Goal: Information Seeking & Learning: Learn about a topic

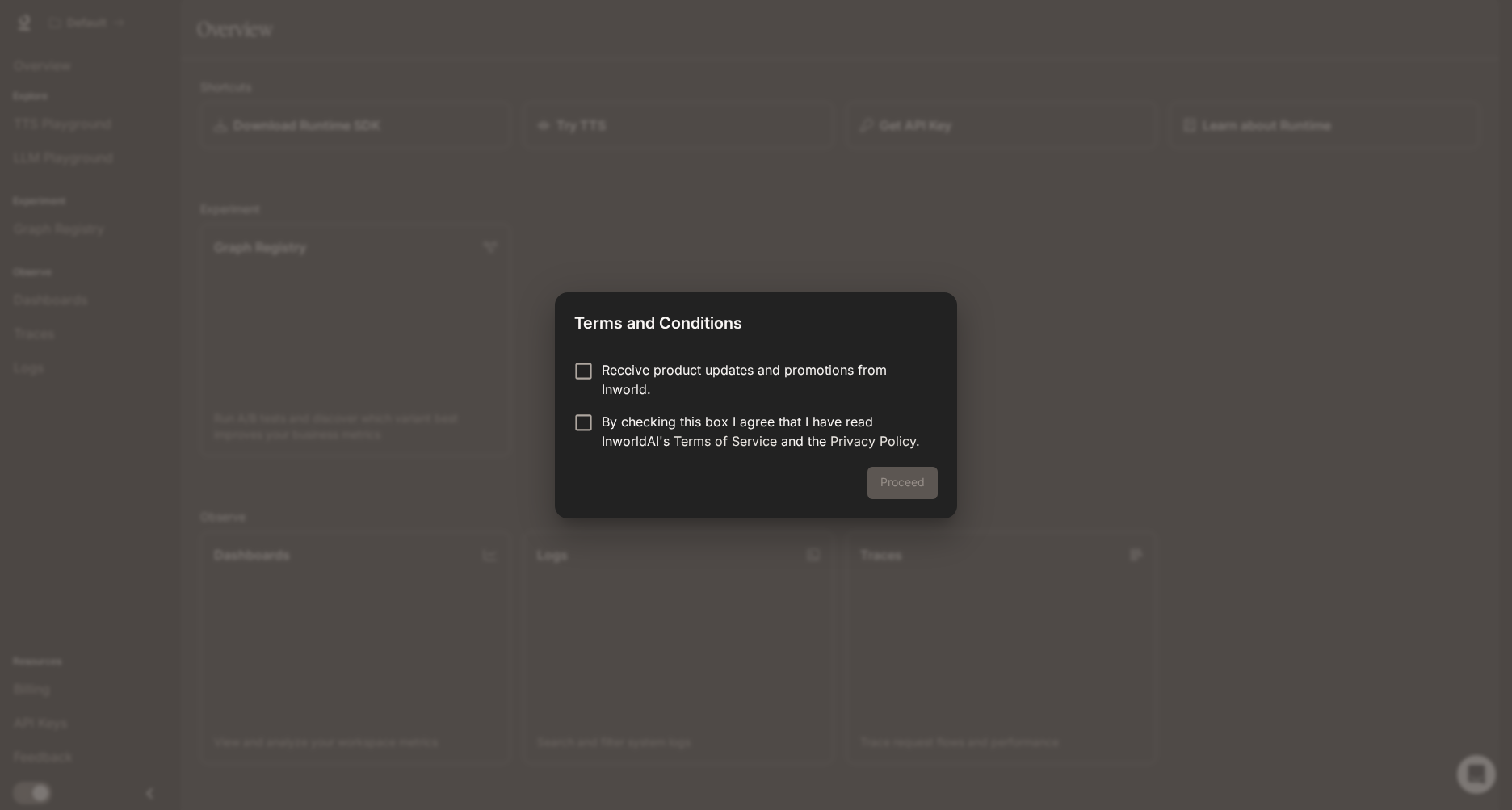
click at [624, 372] on p "Receive product updates and promotions from Inworld." at bounding box center [763, 379] width 323 height 39
click at [624, 439] on p "By checking this box I agree that I have read InworldAI's Terms of Service and …" at bounding box center [763, 431] width 323 height 39
click at [920, 490] on button "Proceed" at bounding box center [903, 483] width 70 height 32
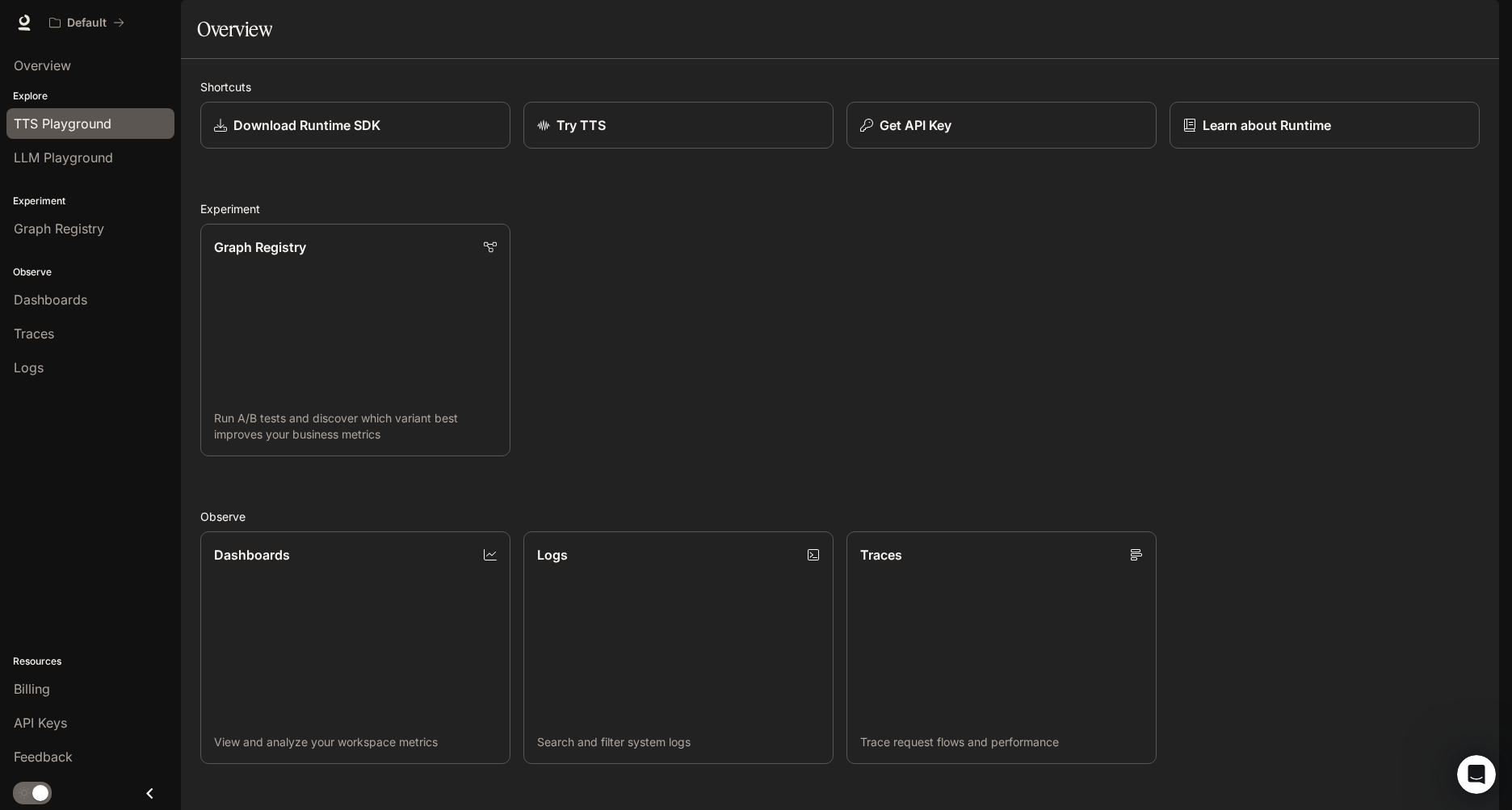
click at [51, 130] on span "TTS Playground" at bounding box center [63, 123] width 98 height 19
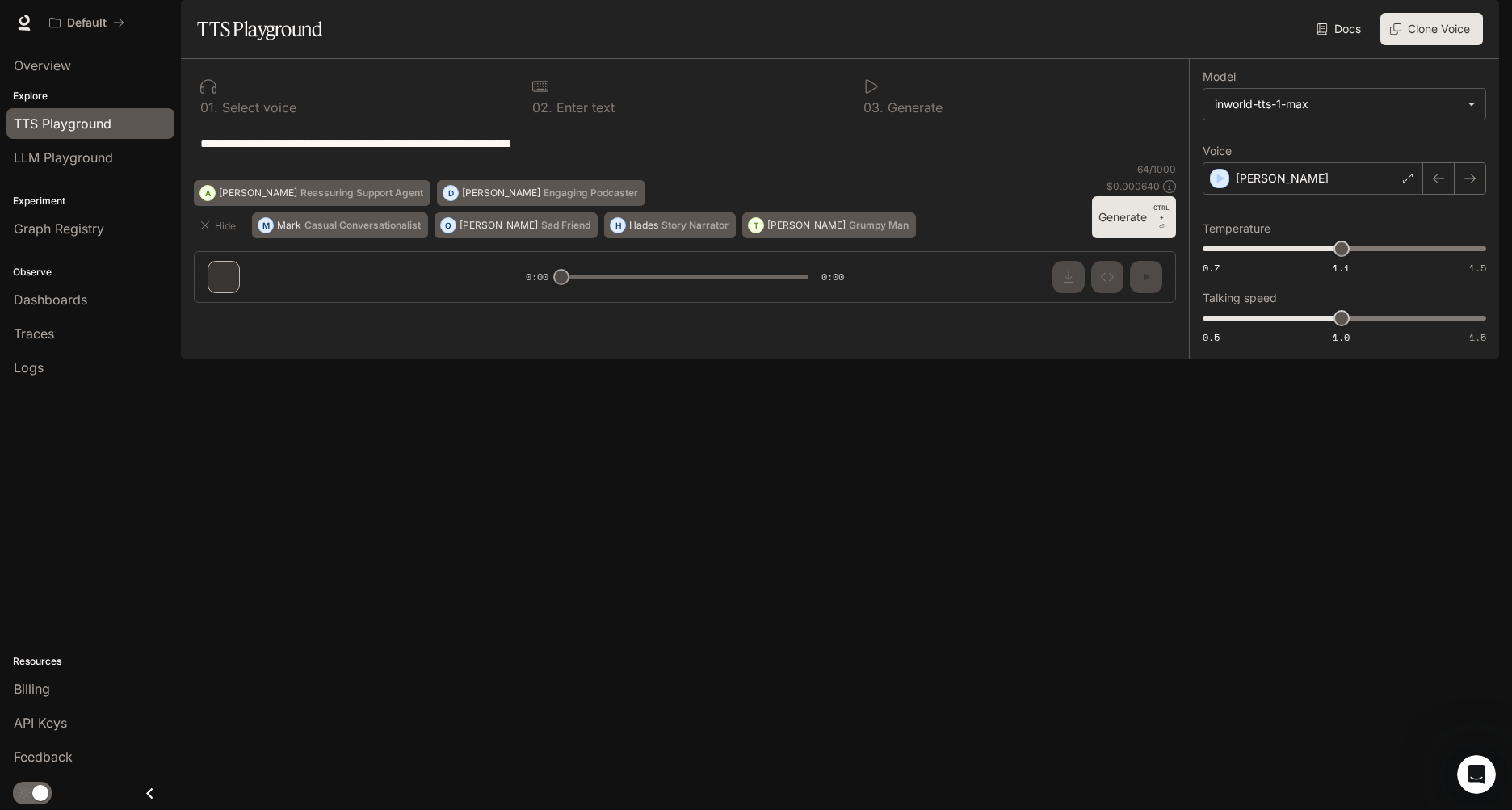
click at [1162, 222] on p "CTRL +" at bounding box center [1161, 212] width 16 height 19
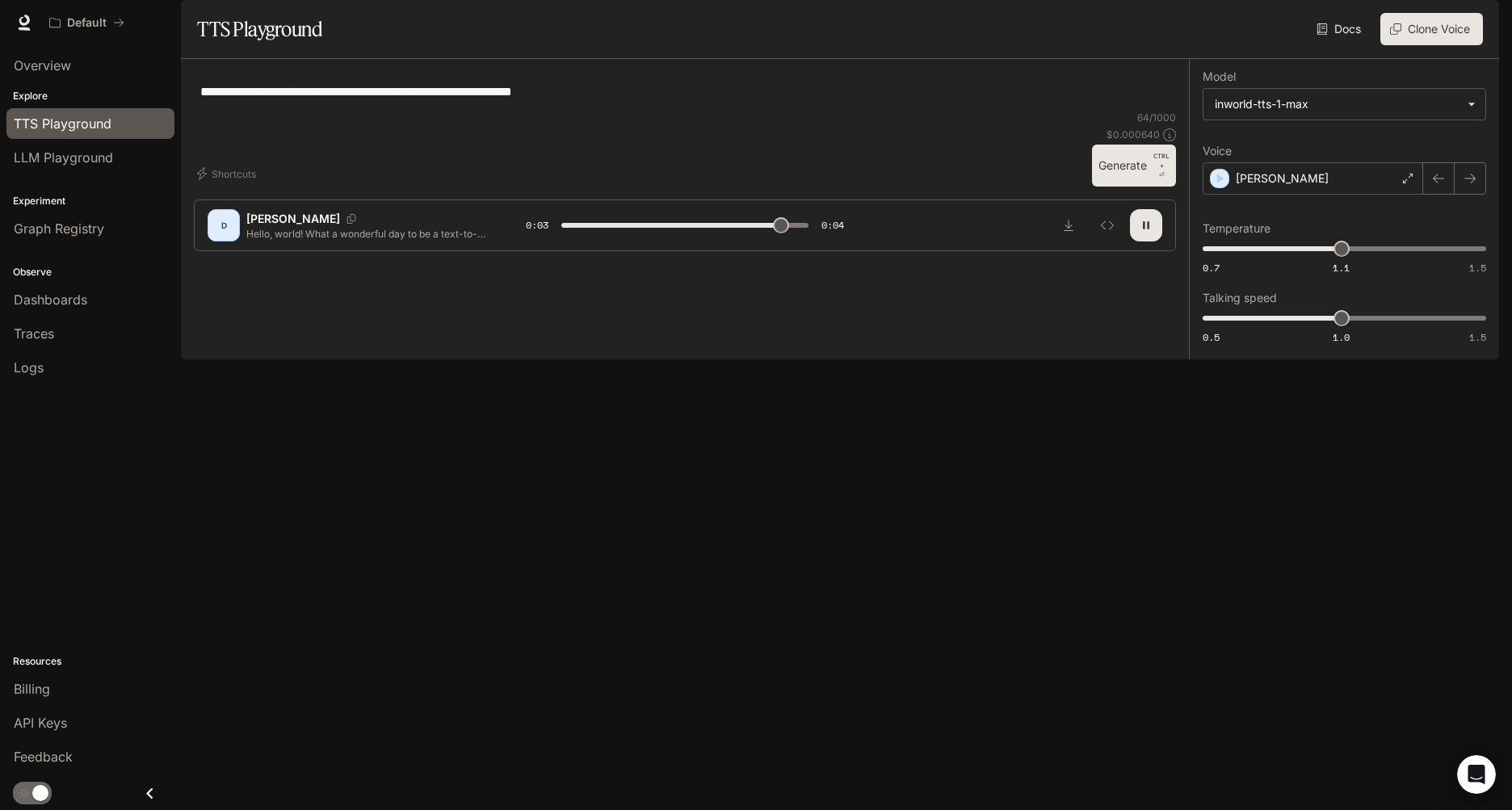
click at [1153, 242] on button "button" at bounding box center [1146, 225] width 32 height 32
type input "***"
click at [62, 301] on span "Dashboards" at bounding box center [51, 299] width 74 height 19
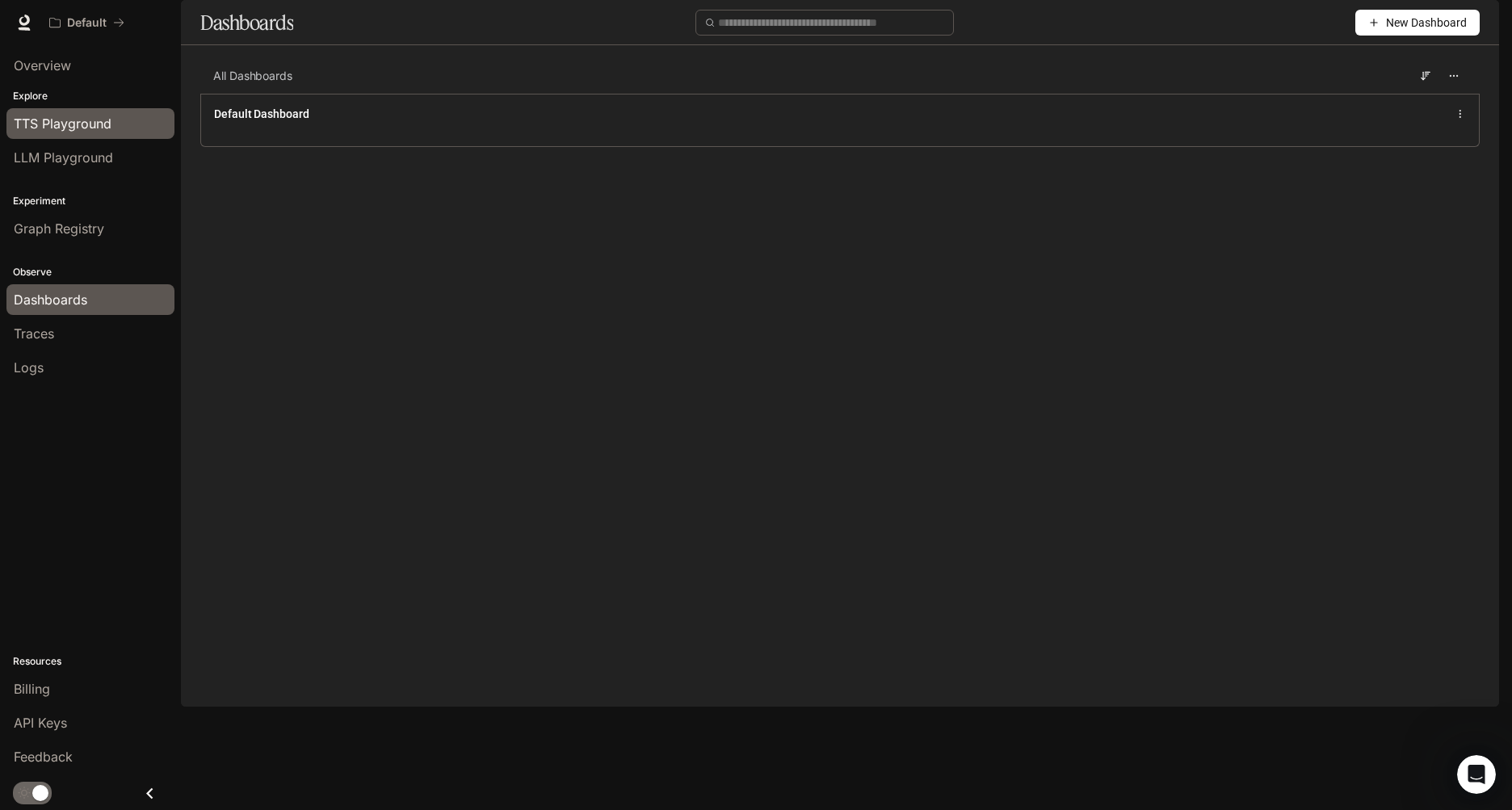
click at [104, 127] on span "TTS Playground" at bounding box center [63, 123] width 98 height 19
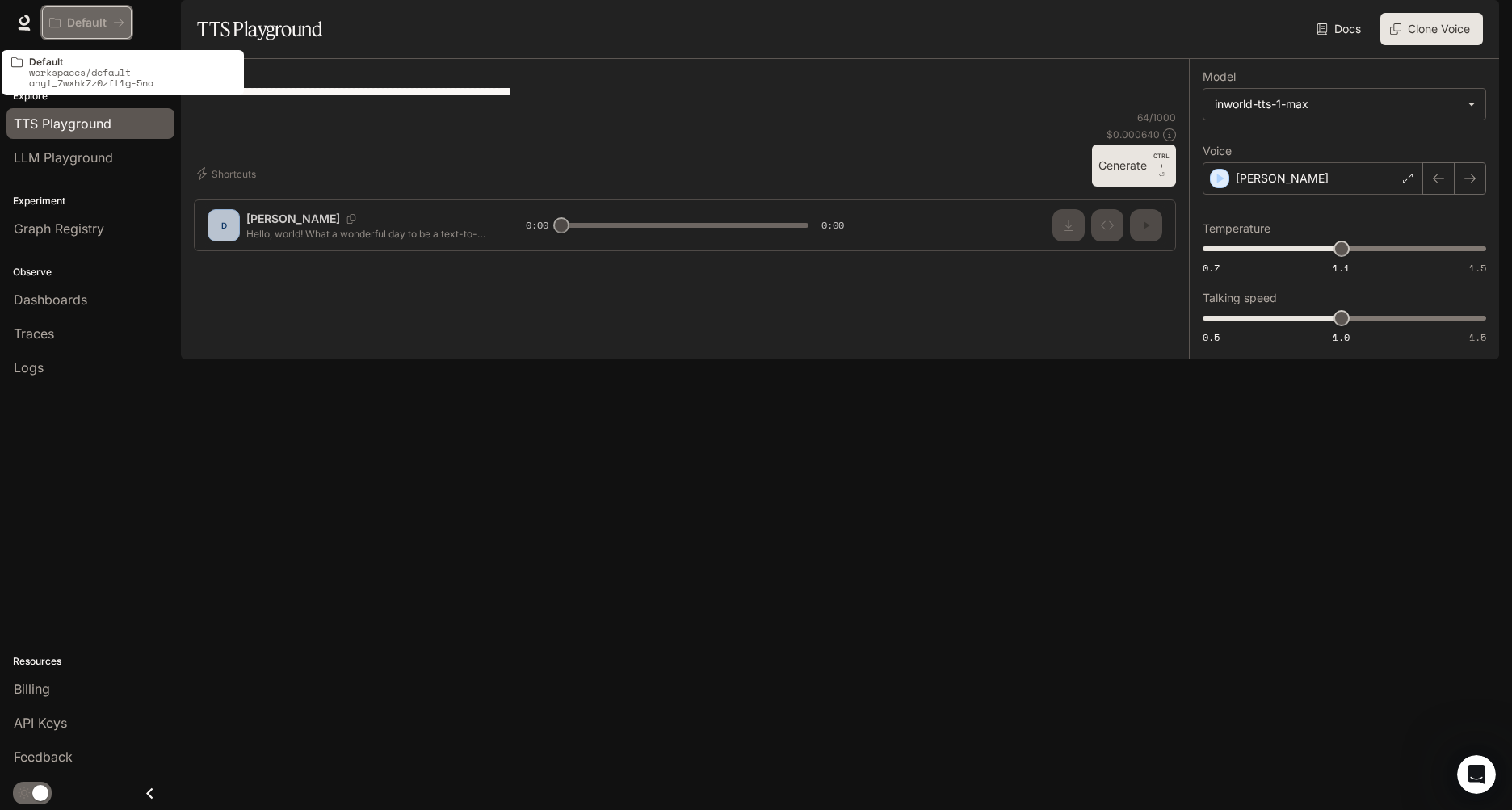
click at [90, 25] on p "Default" at bounding box center [87, 23] width 40 height 14
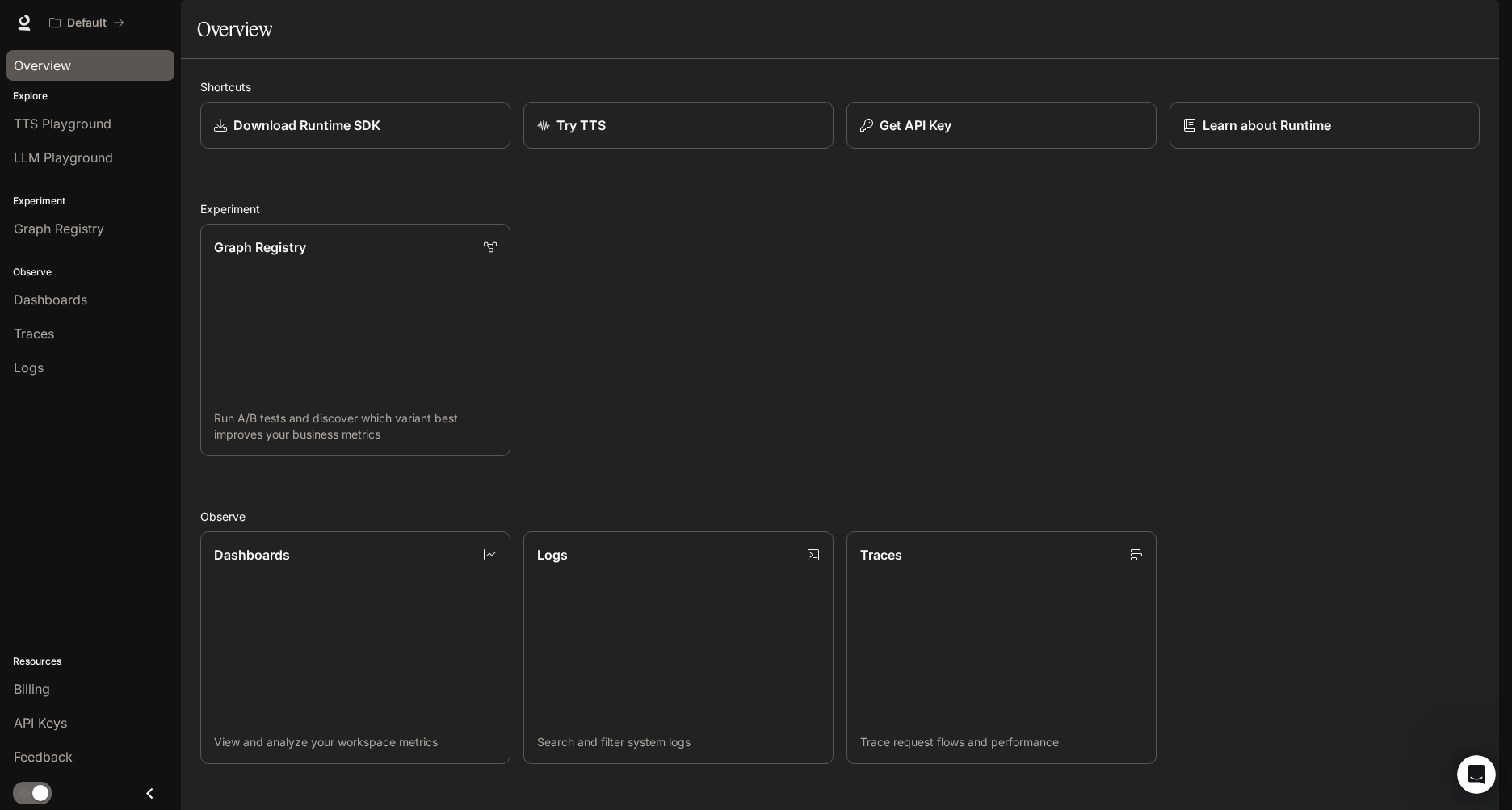
click at [34, 75] on link "Overview" at bounding box center [90, 65] width 168 height 31
click at [76, 86] on div "Explore TTS Playground LLM Playground" at bounding box center [90, 132] width 181 height 92
click at [65, 59] on span "Overview" at bounding box center [42, 65] width 57 height 19
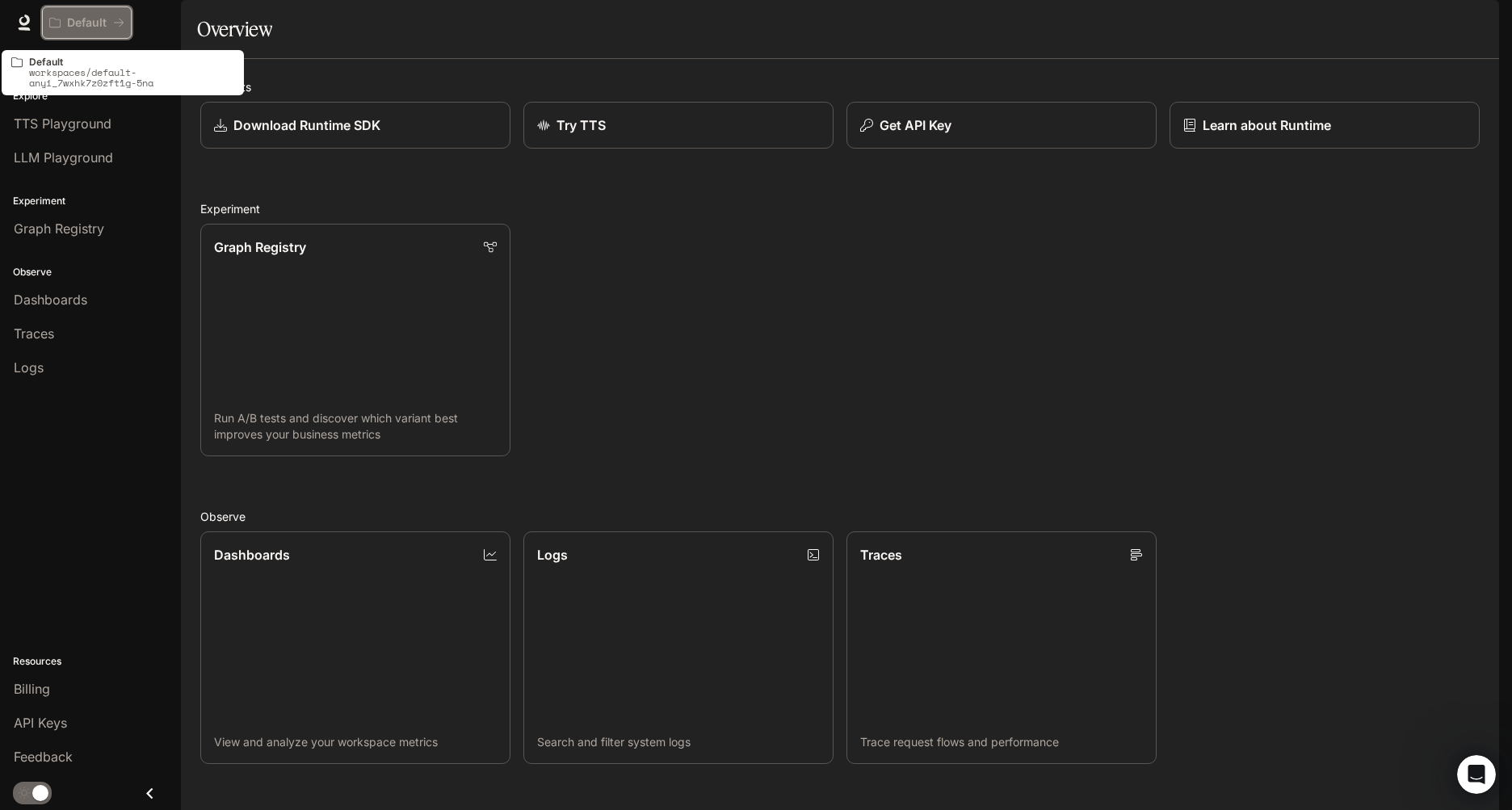
click at [113, 23] on icon "All workspaces" at bounding box center [118, 22] width 11 height 11
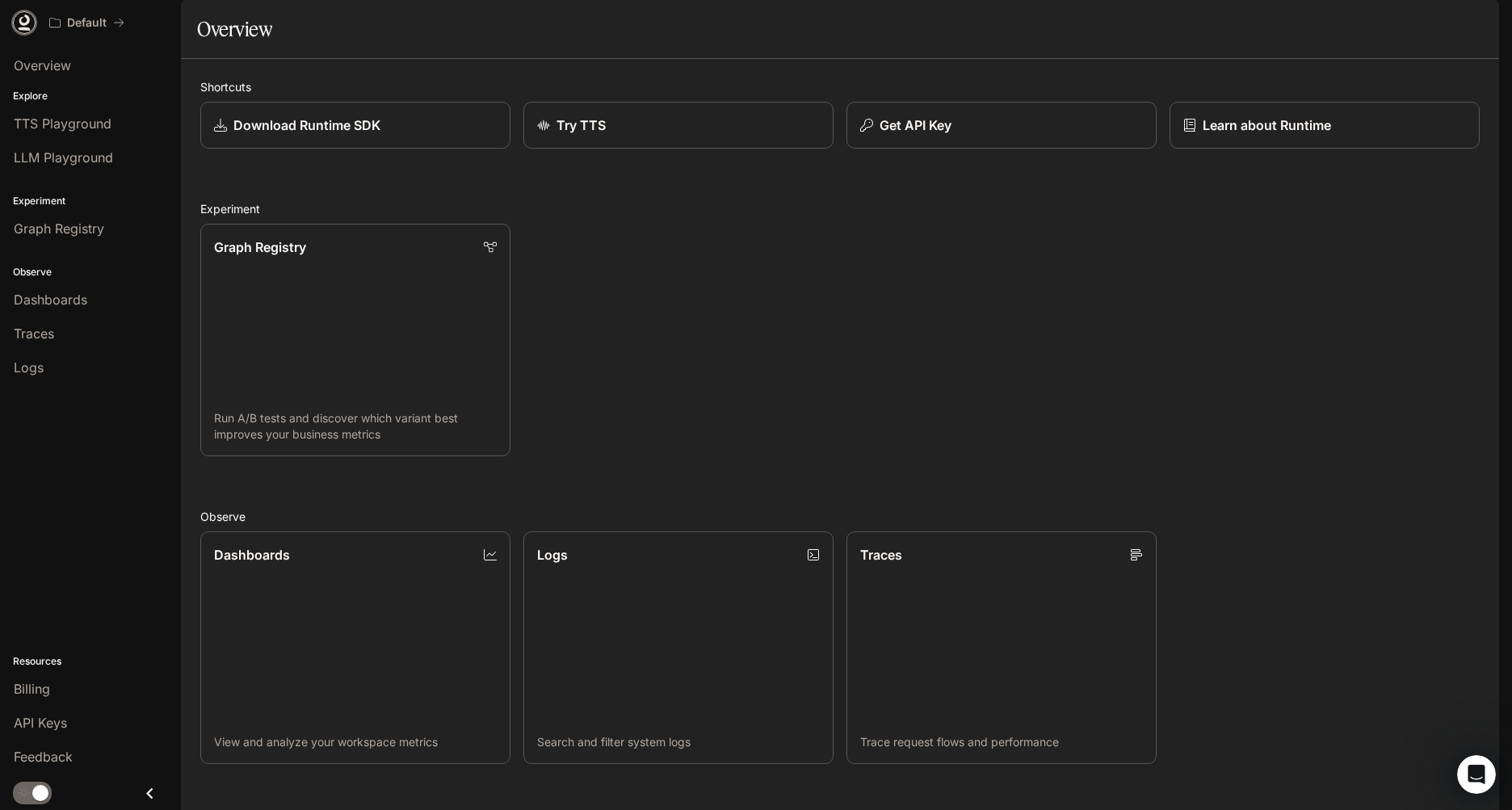
click at [34, 23] on link at bounding box center [24, 22] width 23 height 23
click at [23, 166] on span "LLM Playground" at bounding box center [63, 157] width 99 height 19
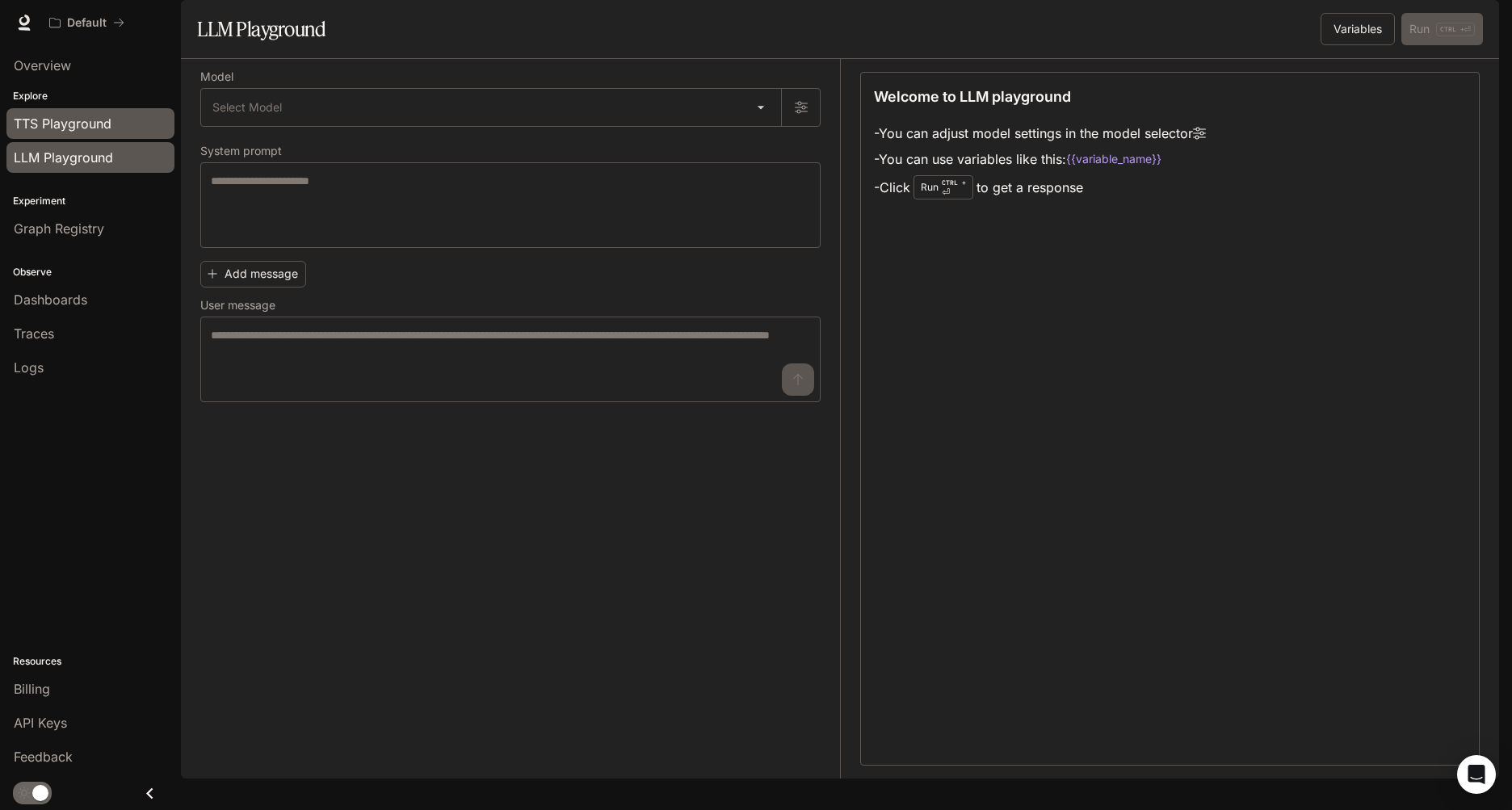
click at [53, 124] on span "TTS Playground" at bounding box center [63, 123] width 98 height 19
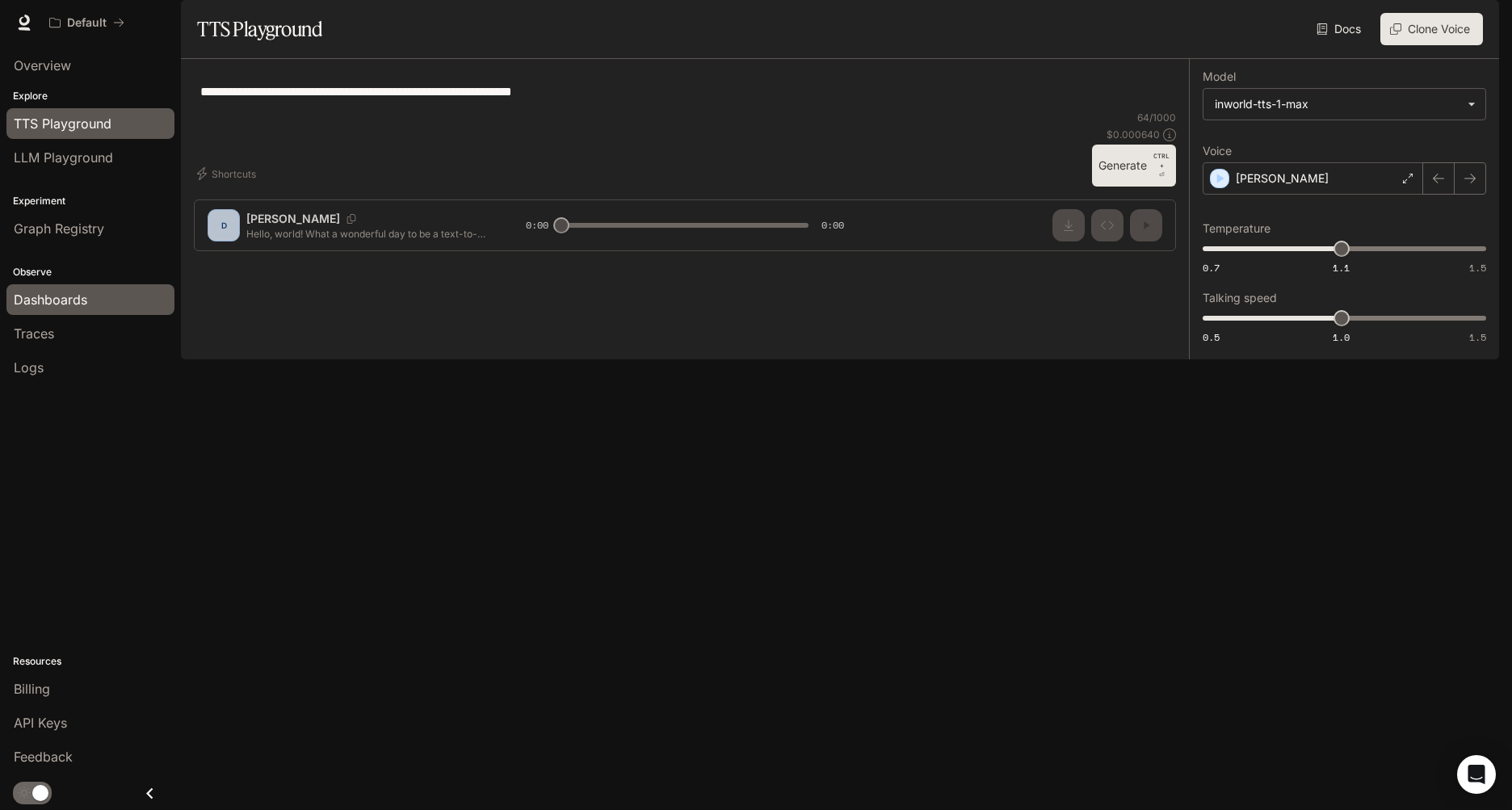
click at [62, 294] on span "Dashboards" at bounding box center [51, 299] width 74 height 19
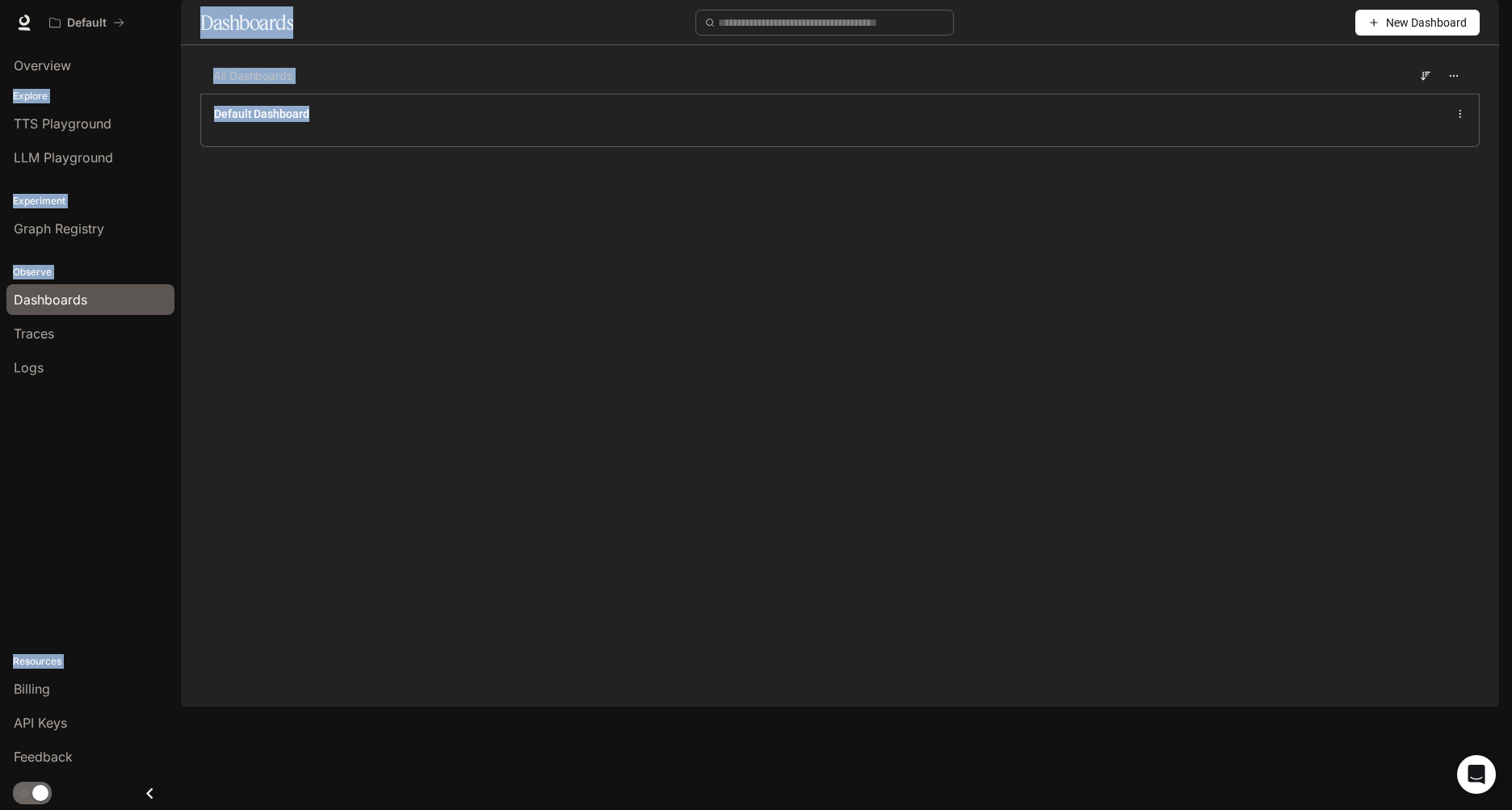
click at [569, 171] on main "Dashboards New Dashboard All Dashboards Default Dashboard" at bounding box center [840, 85] width 1318 height 171
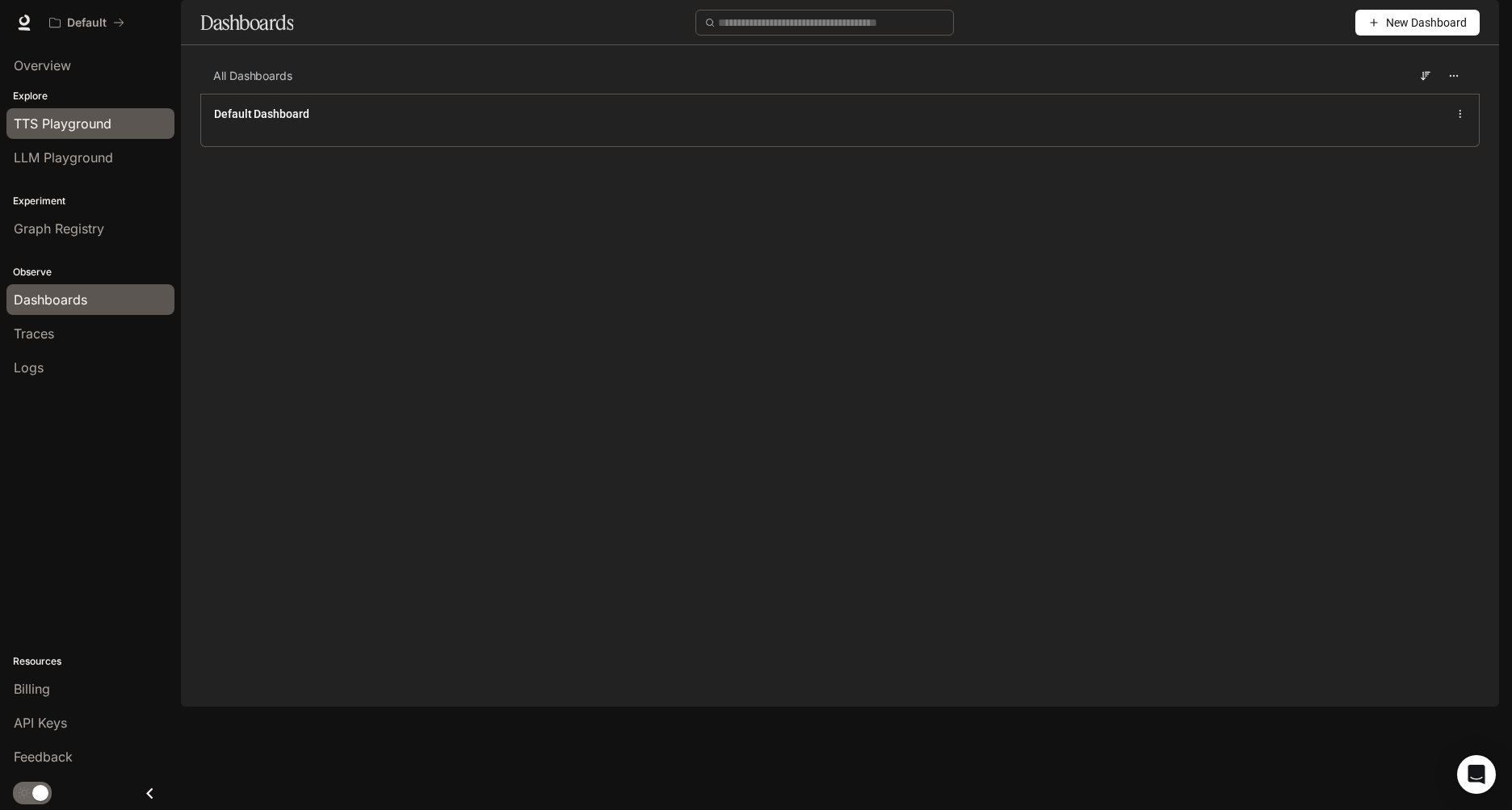
click at [74, 129] on span "TTS Playground" at bounding box center [63, 123] width 98 height 19
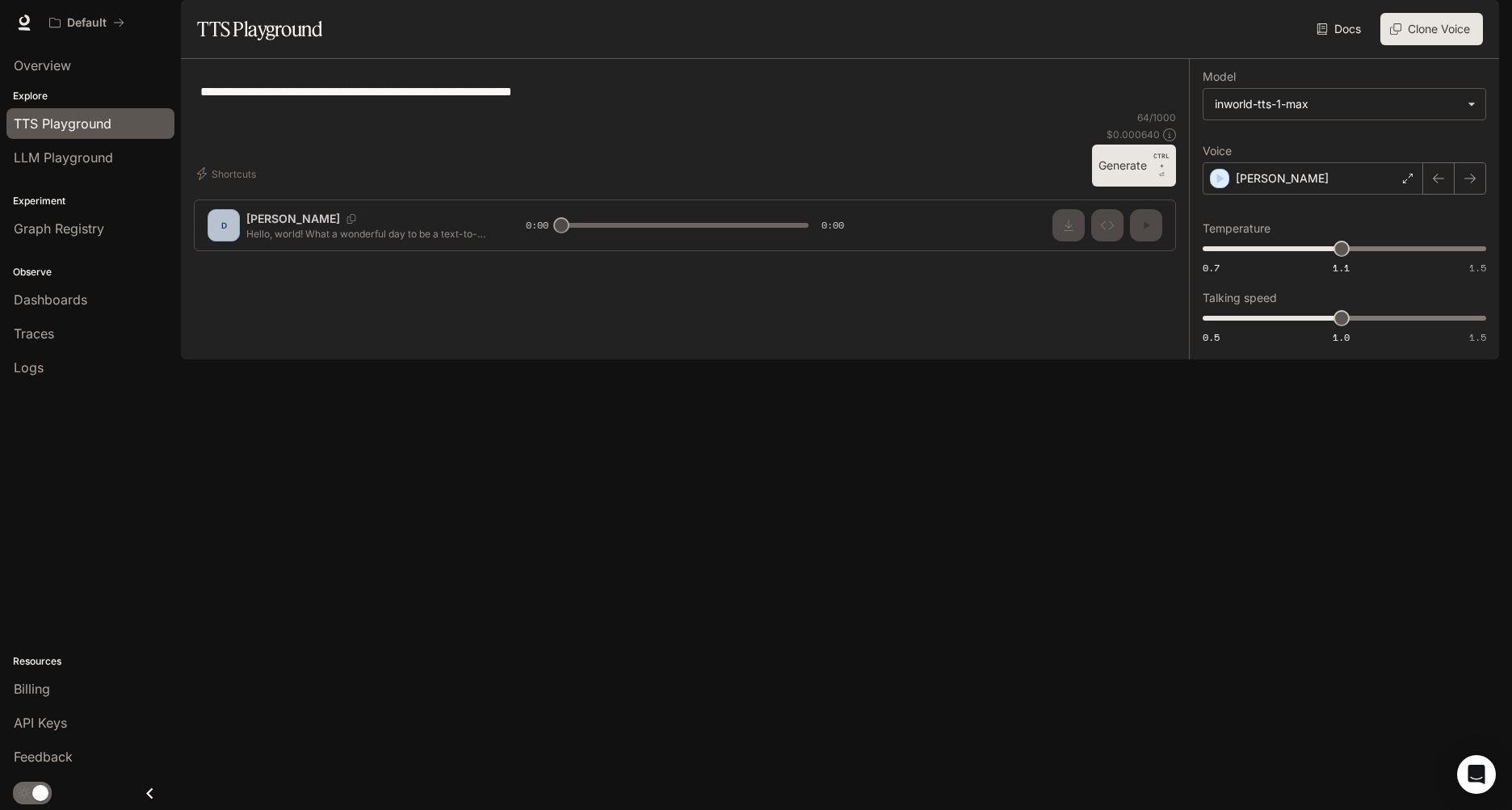
click at [1351, 45] on link "Docs" at bounding box center [1340, 29] width 54 height 32
